Goal: Find specific page/section: Find specific page/section

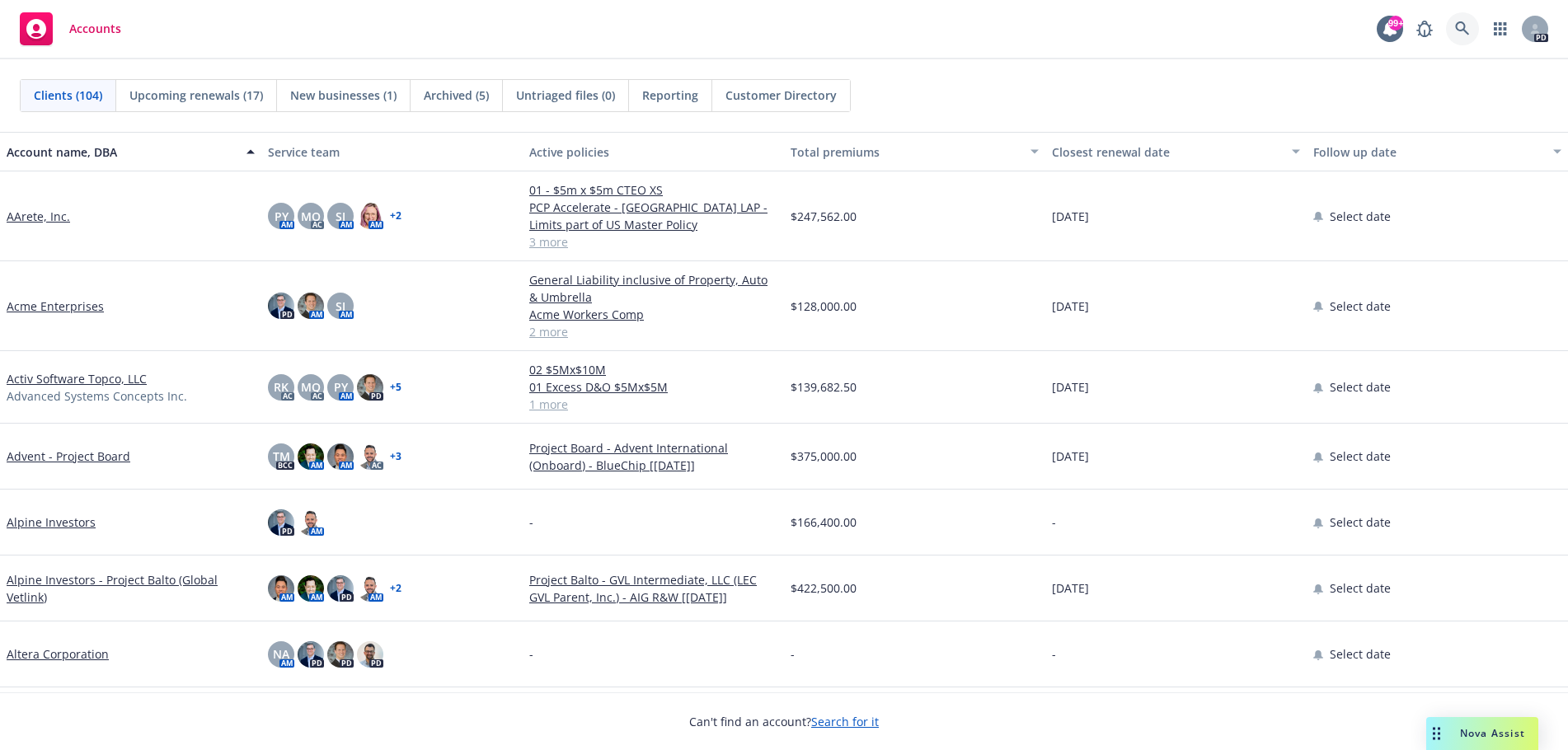
click at [1459, 26] on icon at bounding box center [1461, 29] width 15 height 15
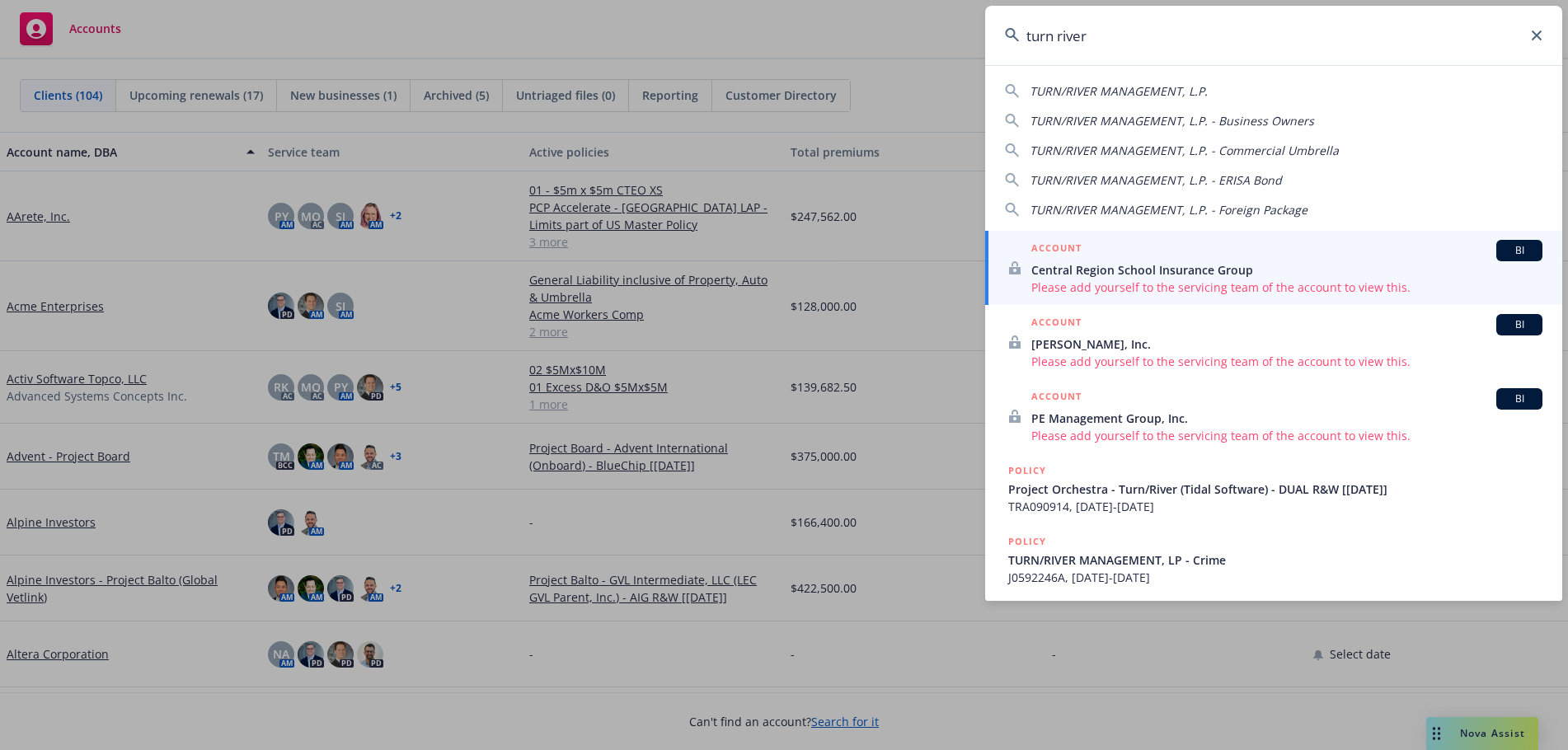
click at [1127, 95] on span "TURN/RIVER MANAGEMENT, L.P." at bounding box center [1118, 92] width 178 height 16
type input "TURN/RIVER MANAGEMENT, L.P."
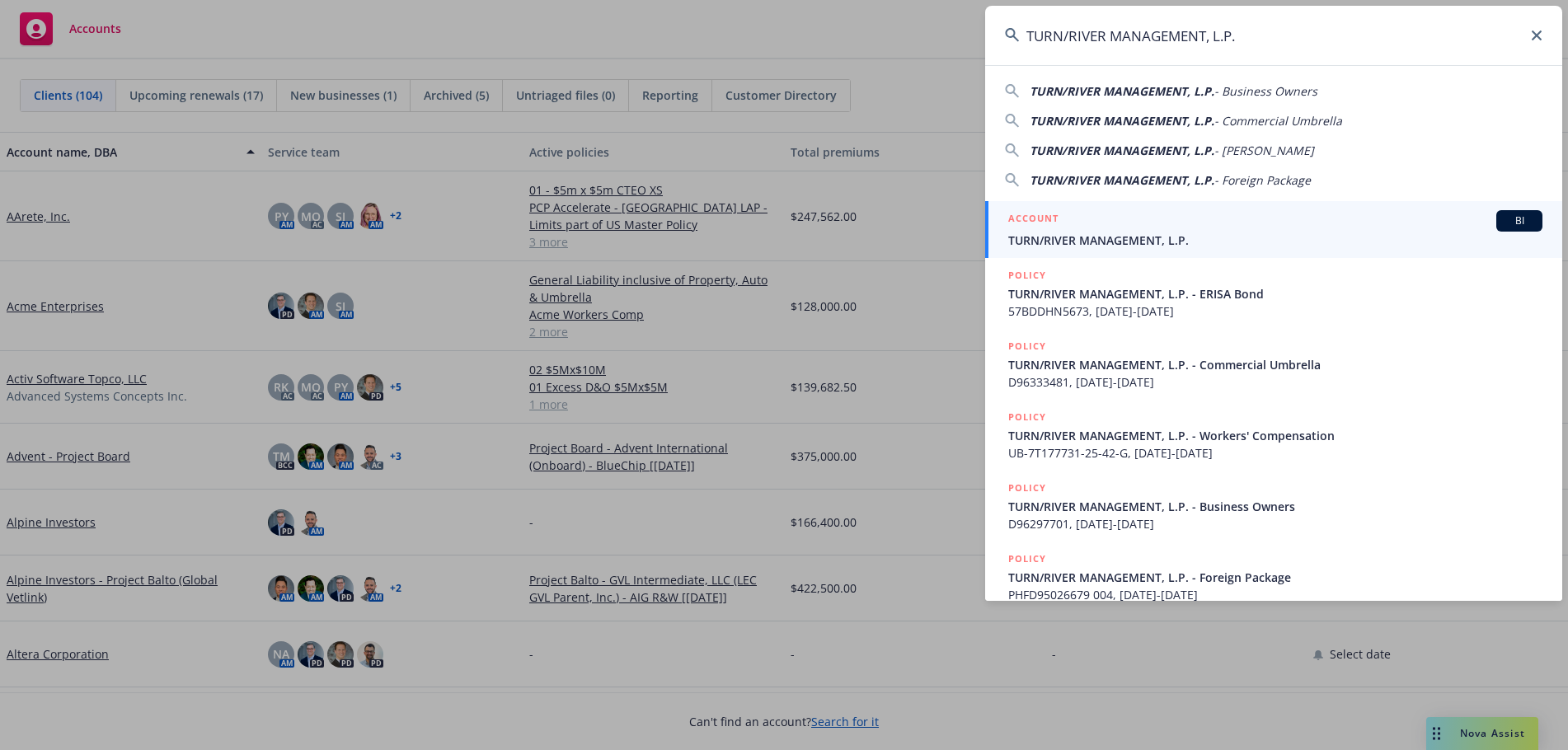
click at [1081, 232] on div "ACCOUNT BI TURN/RIVER MANAGEMENT, L.P." at bounding box center [1275, 229] width 535 height 39
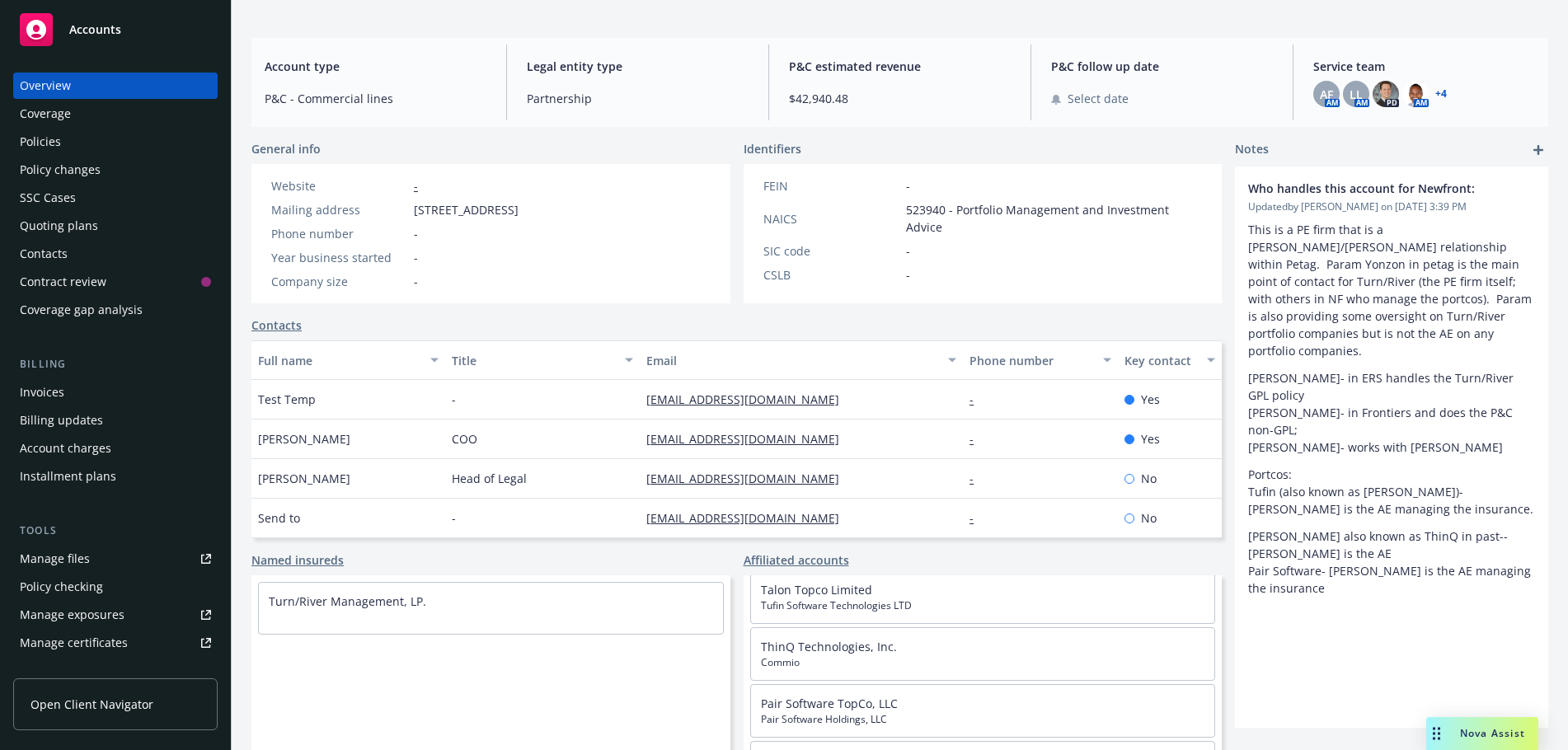
scroll to position [11, 0]
click at [814, 588] on link "Talon Topco Limited" at bounding box center [816, 591] width 112 height 16
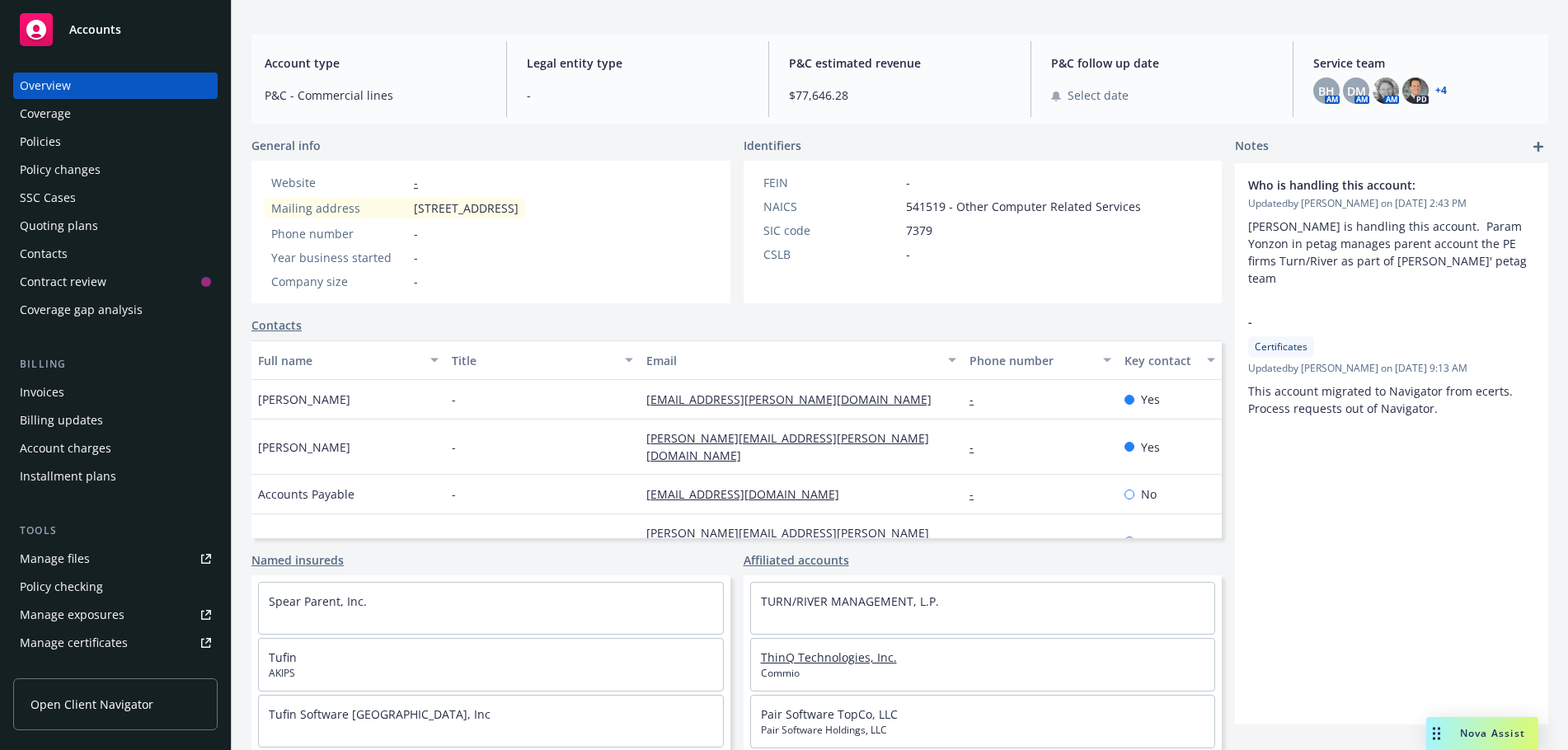
click at [812, 661] on link "ThinQ Technologies, Inc." at bounding box center [828, 657] width 136 height 16
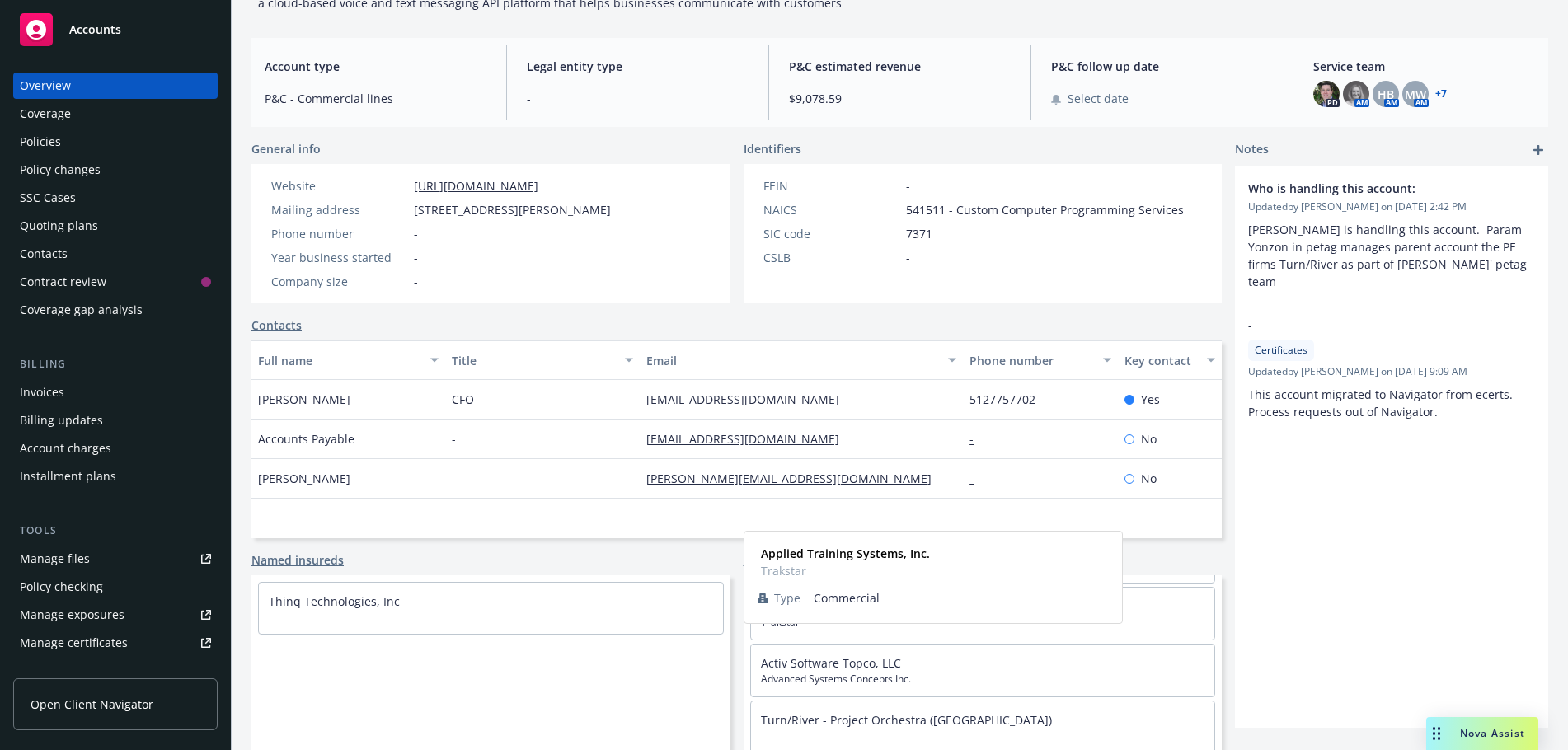
scroll to position [83, 0]
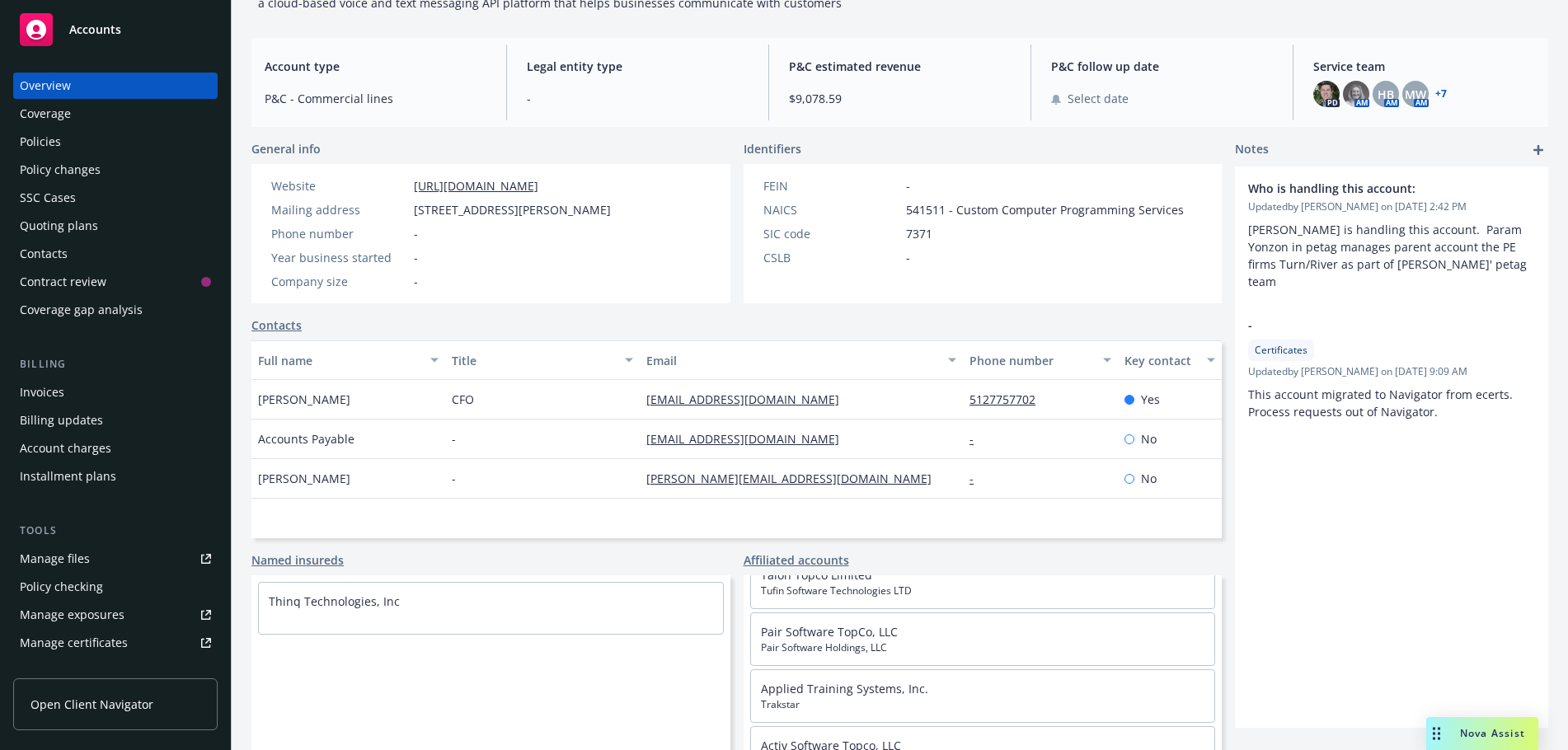
click at [819, 655] on span "Pair Software Holdings, LLC" at bounding box center [983, 647] width 444 height 15
click at [822, 640] on link "Pair Software TopCo, LLC" at bounding box center [828, 632] width 136 height 16
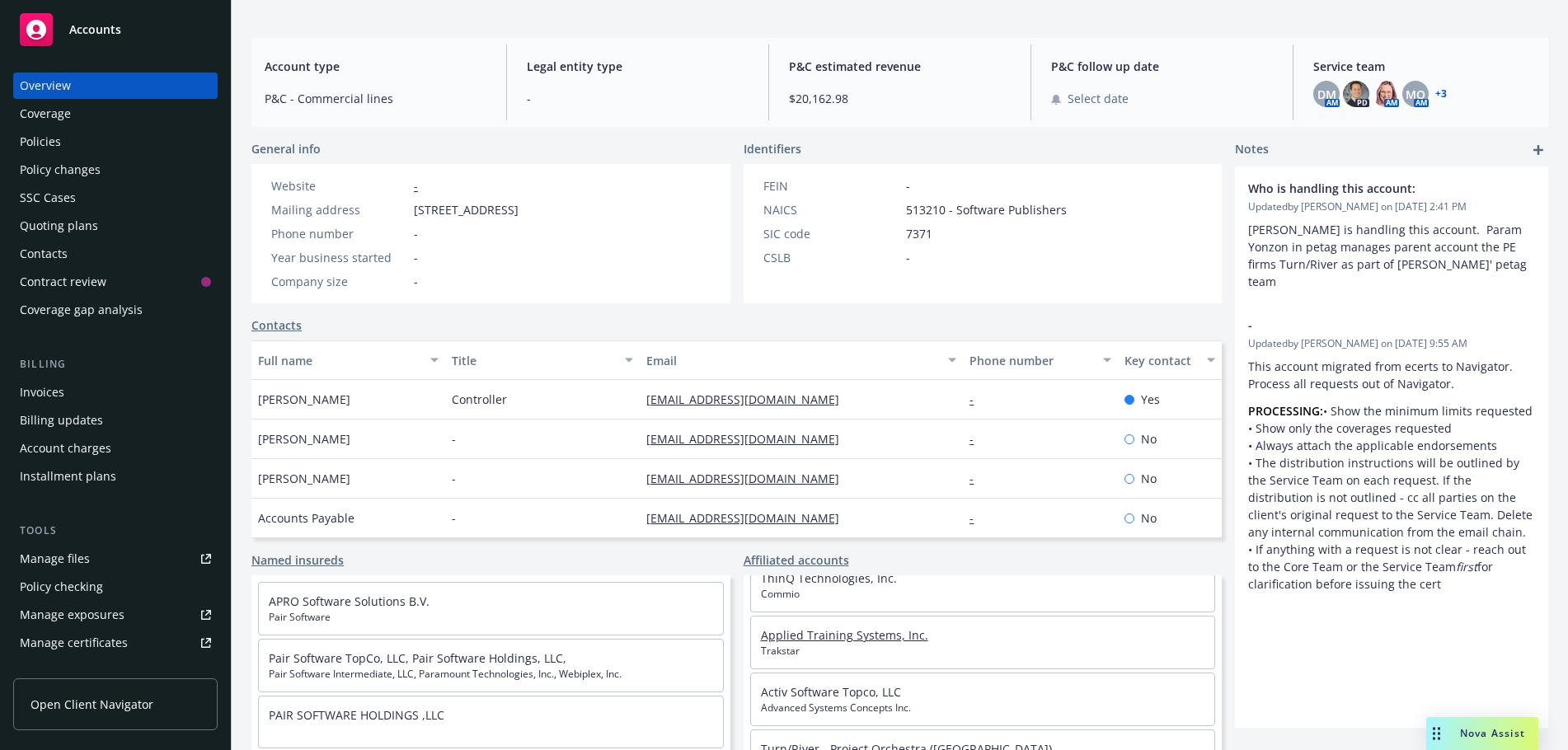
scroll to position [175, 0]
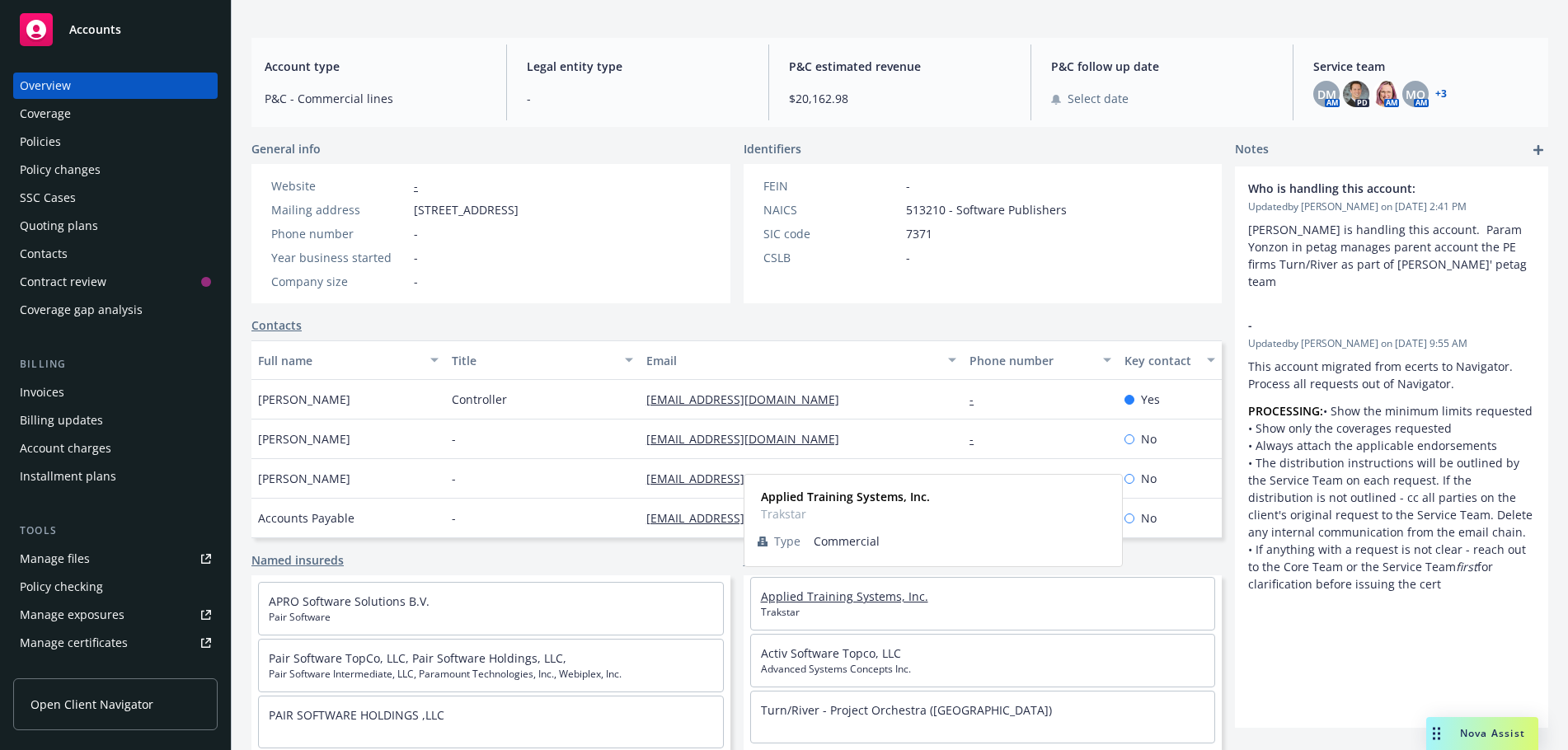
click at [823, 594] on link "Applied Training Systems, Inc." at bounding box center [844, 597] width 167 height 16
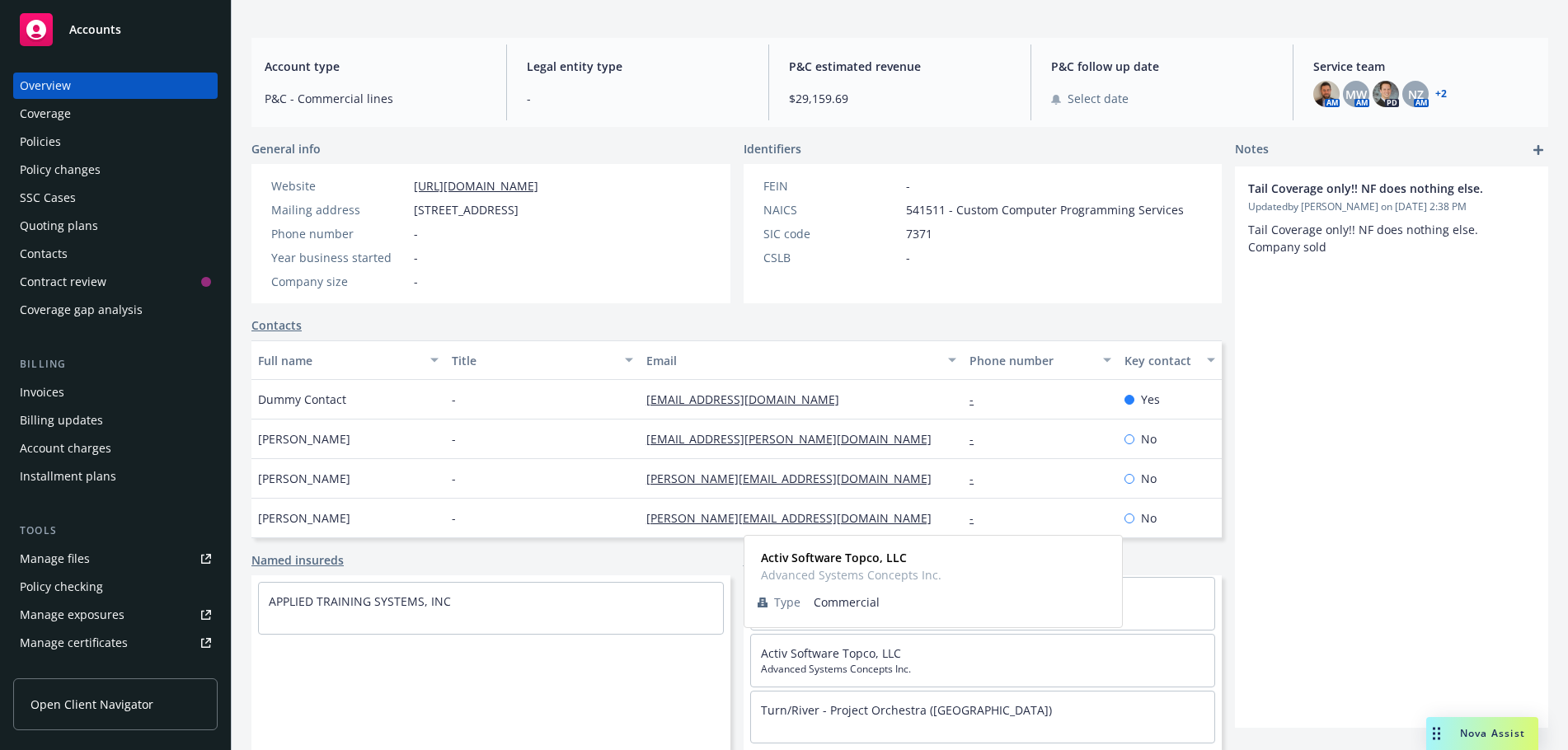
scroll to position [153, 0]
click at [841, 651] on link "Activ Software Topco, LLC" at bounding box center [830, 653] width 140 height 16
